Goal: Task Accomplishment & Management: Complete application form

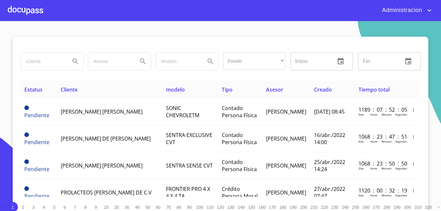
click at [46, 63] on input "search" at bounding box center [43, 62] width 44 height 18
type input "[PERSON_NAME]"
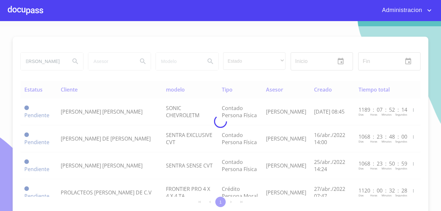
scroll to position [0, 0]
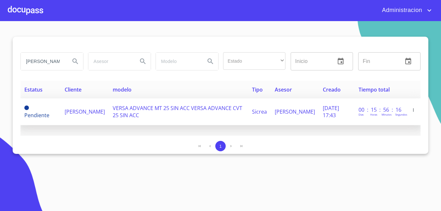
click at [99, 118] on td "[PERSON_NAME]" at bounding box center [85, 111] width 48 height 27
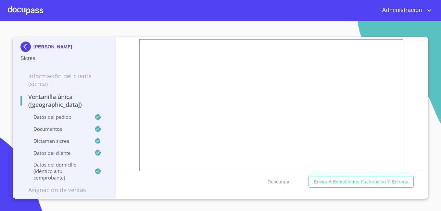
scroll to position [1397, 0]
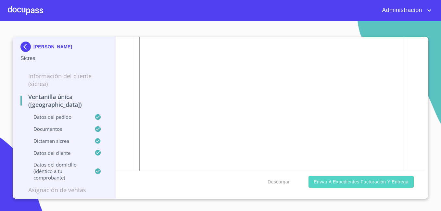
click at [328, 184] on span "Enviar a Expedientes Facturación y Entrega" at bounding box center [361, 182] width 95 height 8
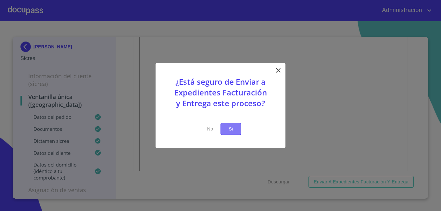
click at [224, 126] on button "Si" at bounding box center [231, 129] width 21 height 12
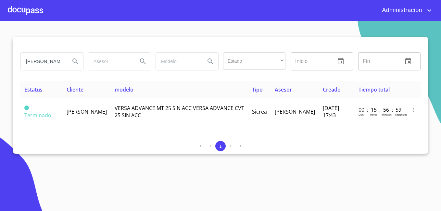
click at [47, 62] on input "[PERSON_NAME]" at bounding box center [43, 62] width 44 height 18
type input "[PERSON_NAME]"
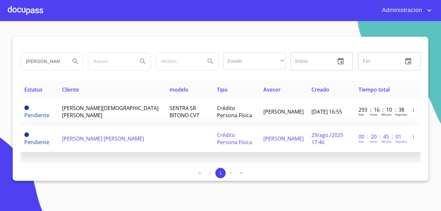
click at [88, 135] on span "[PERSON_NAME] [PERSON_NAME]" at bounding box center [103, 138] width 82 height 7
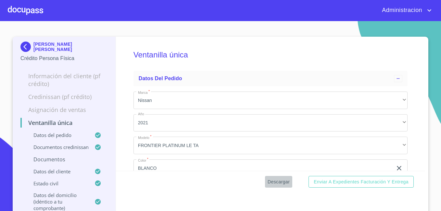
click at [277, 177] on button "Descargar" at bounding box center [278, 182] width 27 height 12
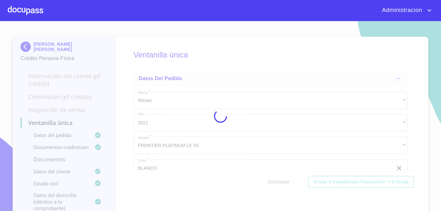
click at [277, 177] on div at bounding box center [220, 116] width 441 height 190
click at [277, 177] on div "0%" at bounding box center [220, 116] width 441 height 190
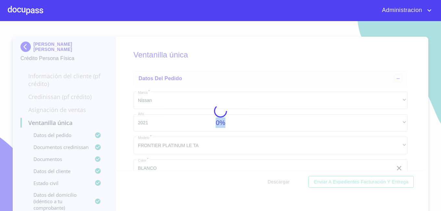
click at [277, 177] on div "0%" at bounding box center [220, 116] width 441 height 190
click at [277, 177] on div "5%" at bounding box center [220, 116] width 441 height 190
click at [277, 177] on div "10%" at bounding box center [220, 116] width 441 height 190
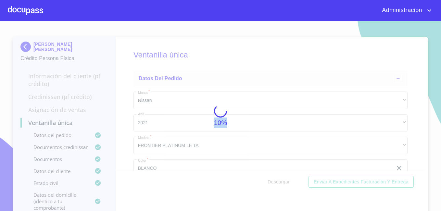
click at [277, 177] on div "10%" at bounding box center [220, 116] width 441 height 190
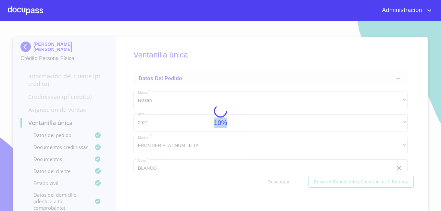
click at [277, 177] on div "10%" at bounding box center [220, 116] width 441 height 190
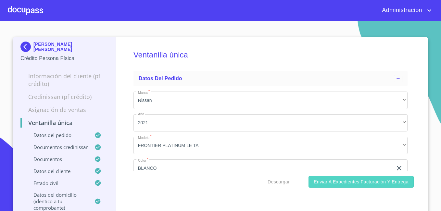
click at [331, 181] on span "Enviar a Expedientes Facturación y Entrega" at bounding box center [361, 182] width 95 height 8
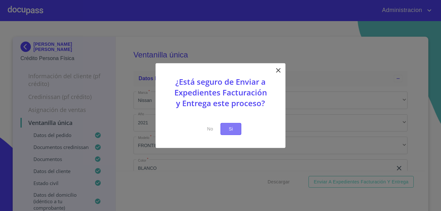
click at [231, 125] on span "Si" at bounding box center [231, 129] width 10 height 8
